Goal: Task Accomplishment & Management: Complete application form

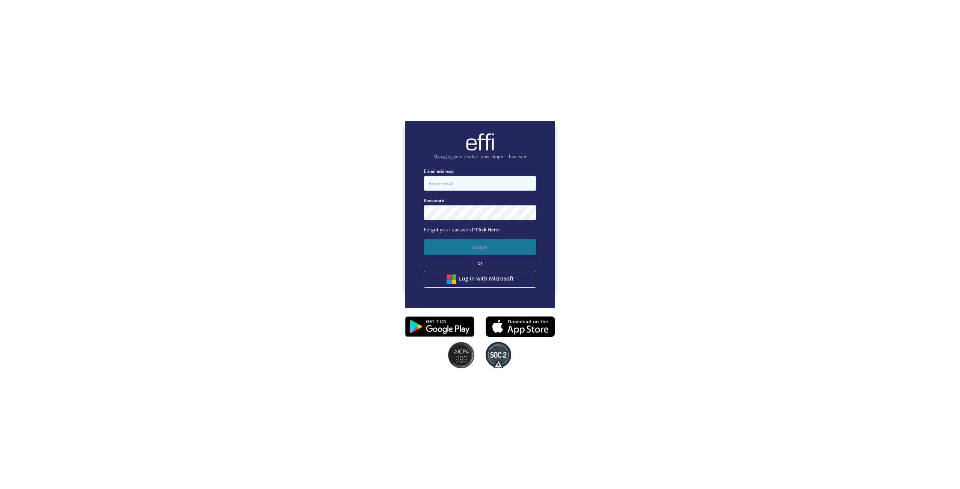
type input "john@newcastlefinancebrokers.com.au"
click at [471, 247] on button "Login" at bounding box center [480, 246] width 113 height 15
